Goal: Information Seeking & Learning: Understand process/instructions

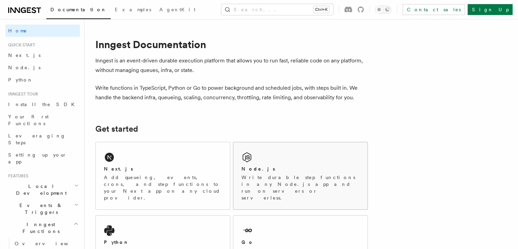
click at [329, 154] on div "Node.js Write durable step functions in any Node.js app and run on servers or s…" at bounding box center [300, 175] width 134 height 67
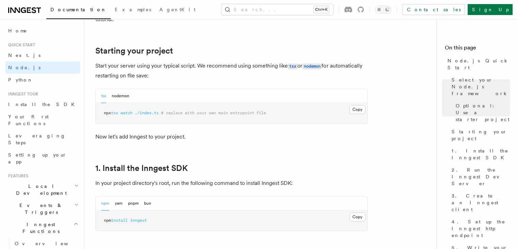
scroll to position [341, 0]
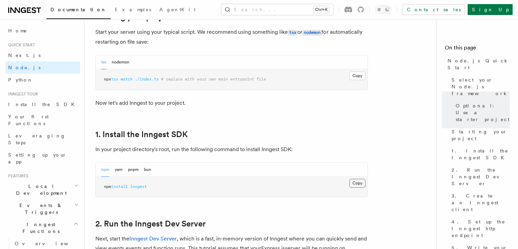
click at [354, 186] on button "Copy Copied" at bounding box center [358, 183] width 16 height 9
click at [353, 182] on button "Copy Copied" at bounding box center [358, 183] width 16 height 9
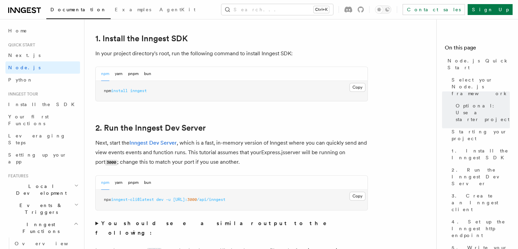
scroll to position [477, 0]
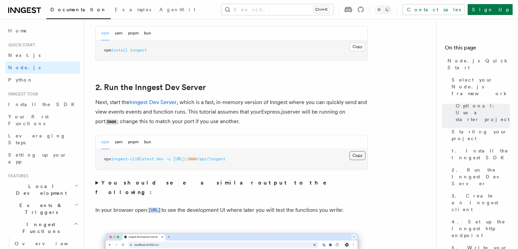
click at [356, 153] on button "Copy Copied" at bounding box center [358, 155] width 16 height 9
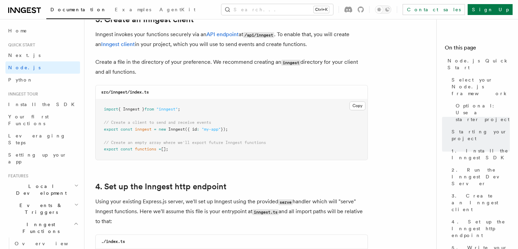
scroll to position [886, 0]
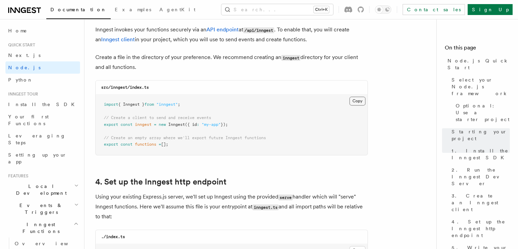
click at [357, 101] on button "Copy Copied" at bounding box center [358, 100] width 16 height 9
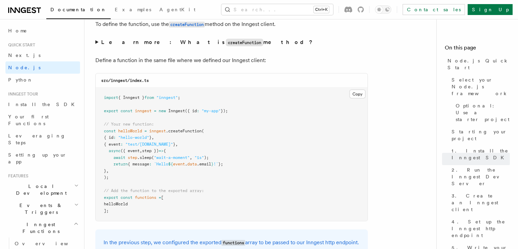
scroll to position [1363, 0]
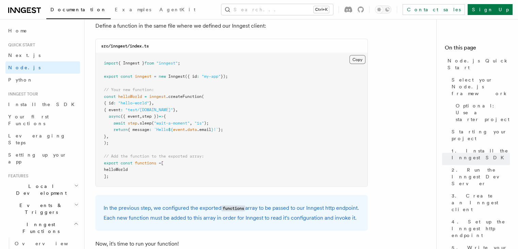
click at [351, 61] on button "Copy Copied" at bounding box center [358, 59] width 16 height 9
